Goal: Task Accomplishment & Management: Manage account settings

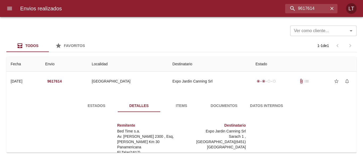
scroll to position [8, 0]
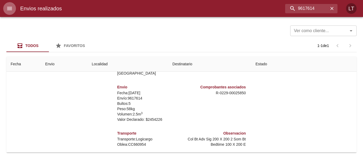
click at [11, 5] on icon "menu" at bounding box center [9, 8] width 6 height 6
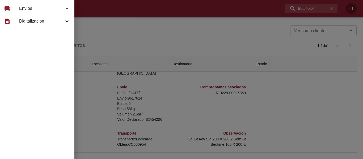
click at [12, 12] on div "local_shipping Envíos" at bounding box center [37, 8] width 74 height 13
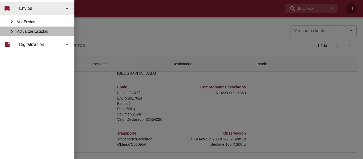
click at [25, 30] on span "Actualizar Estados" at bounding box center [43, 31] width 53 height 5
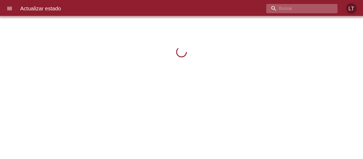
click at [302, 9] on input "buscar" at bounding box center [297, 8] width 62 height 9
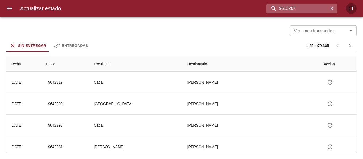
type input "9613287"
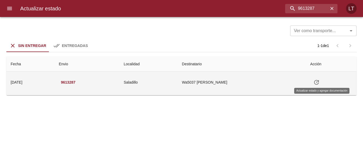
click at [323, 79] on button "Tabla de envíos del cliente" at bounding box center [316, 82] width 13 height 13
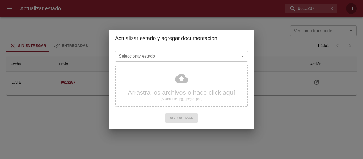
click at [183, 52] on div "Seleccionar estado" at bounding box center [181, 56] width 133 height 11
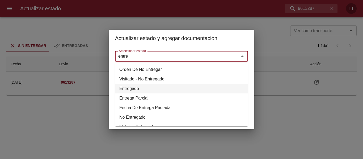
click at [138, 86] on li "Entregado" at bounding box center [181, 89] width 133 height 10
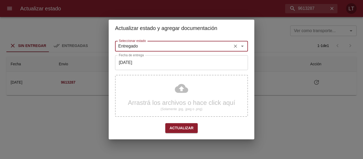
type input "Entregado"
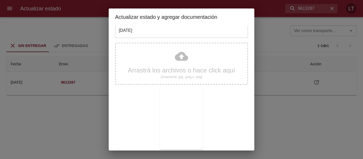
scroll to position [50, 0]
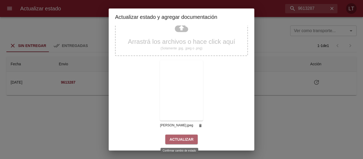
click at [186, 135] on button "Actualizar" at bounding box center [181, 140] width 32 height 10
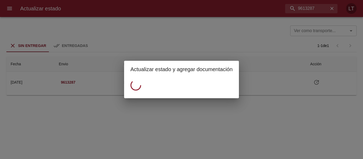
scroll to position [0, 0]
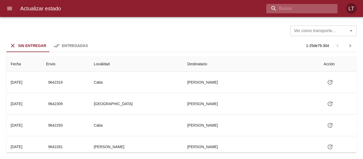
click at [320, 10] on input "buscar" at bounding box center [297, 8] width 62 height 9
type input "9600914"
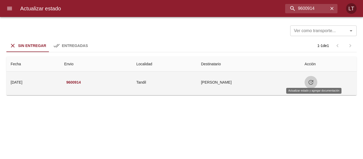
click at [314, 80] on icon "Tabla de envíos del cliente" at bounding box center [311, 82] width 6 height 6
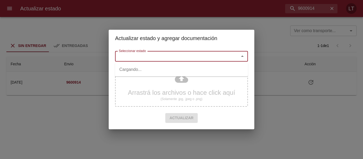
click at [222, 57] on input "Seleccionar estado" at bounding box center [174, 56] width 114 height 7
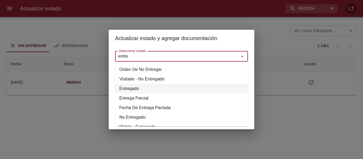
click at [136, 90] on li "Entregado" at bounding box center [181, 89] width 133 height 10
type input "Entregado"
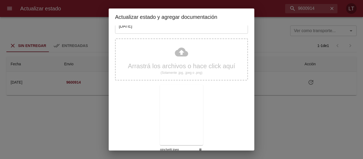
scroll to position [50, 0]
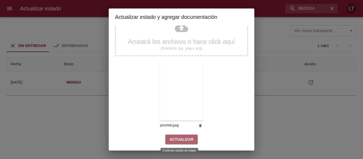
click at [186, 137] on span "Actualizar" at bounding box center [182, 139] width 24 height 7
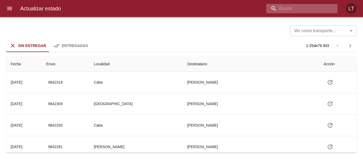
click at [297, 10] on input "buscar" at bounding box center [297, 8] width 62 height 9
type input "9617614"
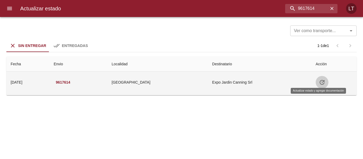
click at [319, 83] on icon "Tabla de envíos del cliente" at bounding box center [322, 82] width 6 height 6
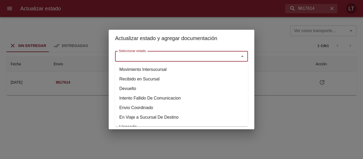
click at [187, 59] on input "Seleccionar estado" at bounding box center [174, 56] width 114 height 7
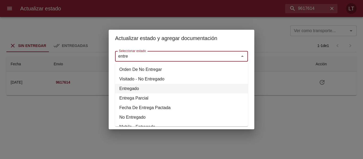
click at [130, 89] on li "Entregado" at bounding box center [181, 89] width 133 height 10
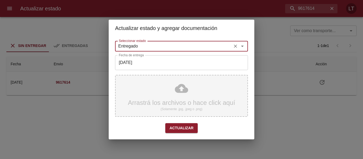
type input "Entregado"
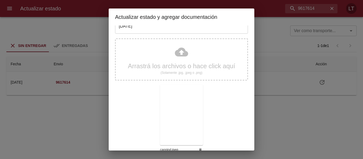
scroll to position [50, 0]
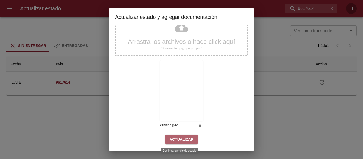
click at [192, 136] on button "Actualizar" at bounding box center [181, 140] width 32 height 10
